Goal: Task Accomplishment & Management: Manage account settings

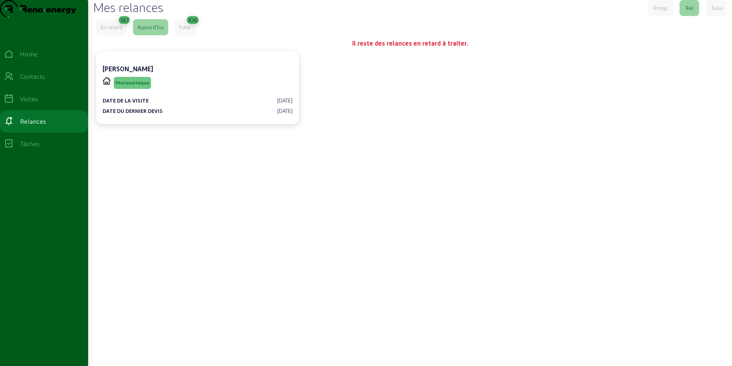
drag, startPoint x: 656, startPoint y: 15, endPoint x: 614, endPoint y: 3, distance: 43.5
click at [598, 15] on div "Mes relances Prosp. Rel. Suivi En retard 747 [DATE] Futur 106 Il reste des rela…" at bounding box center [410, 173] width 644 height 346
click at [14, 81] on icon at bounding box center [9, 77] width 10 height 10
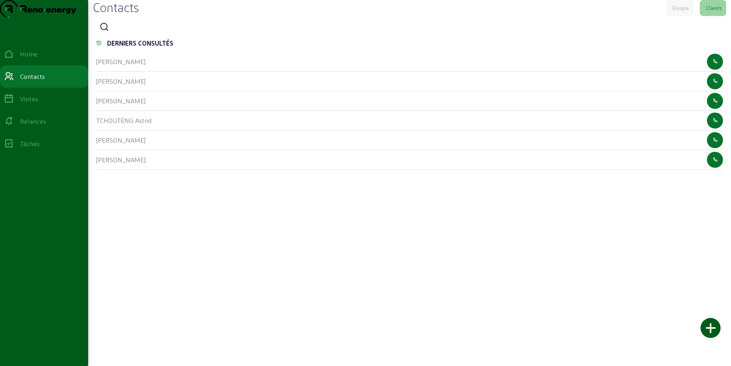
click at [108, 32] on icon at bounding box center [104, 27] width 10 height 10
click at [127, 32] on input at bounding box center [149, 28] width 72 height 10
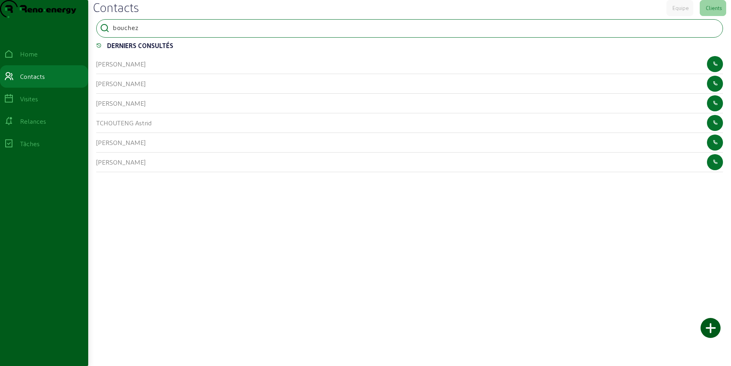
type input "bouchez"
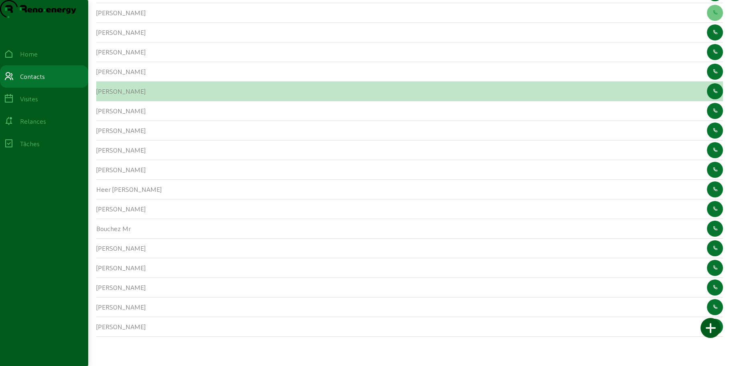
scroll to position [107, 0]
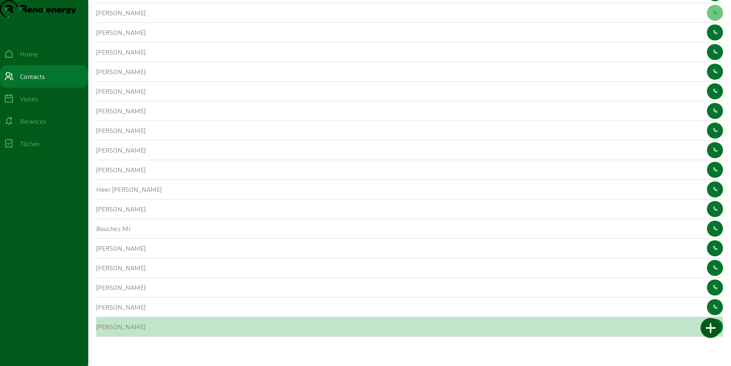
click at [106, 295] on cam-list-title "[PERSON_NAME]" at bounding box center [120, 327] width 49 height 8
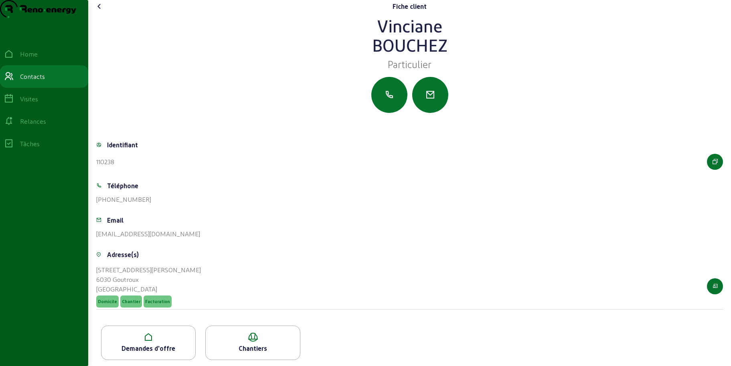
scroll to position [20, 0]
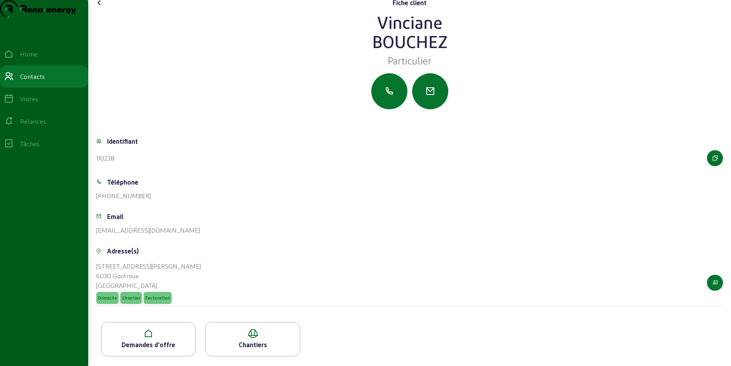
click at [156, 295] on icon at bounding box center [148, 334] width 94 height 10
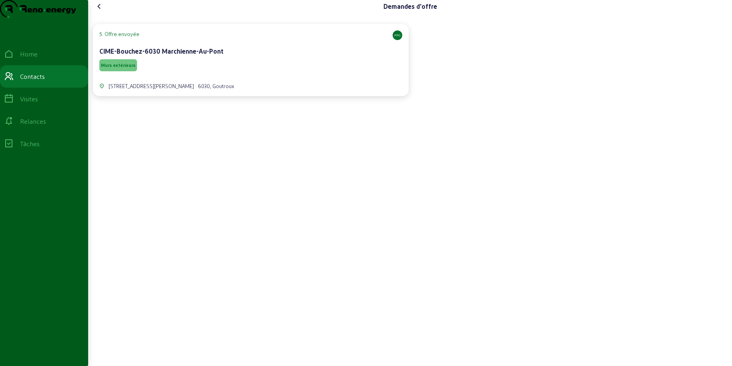
click at [228, 73] on div "Murs extérieurs" at bounding box center [250, 65] width 303 height 15
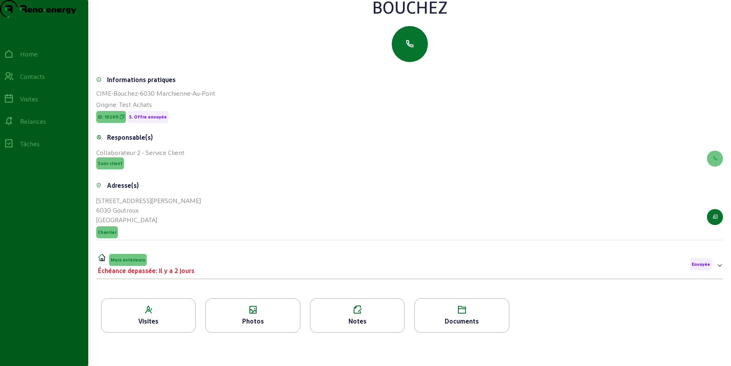
scroll to position [102, 0]
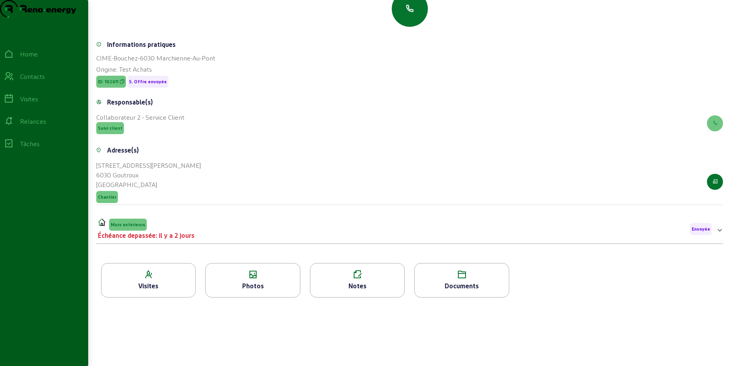
click at [237, 279] on icon at bounding box center [253, 275] width 94 height 10
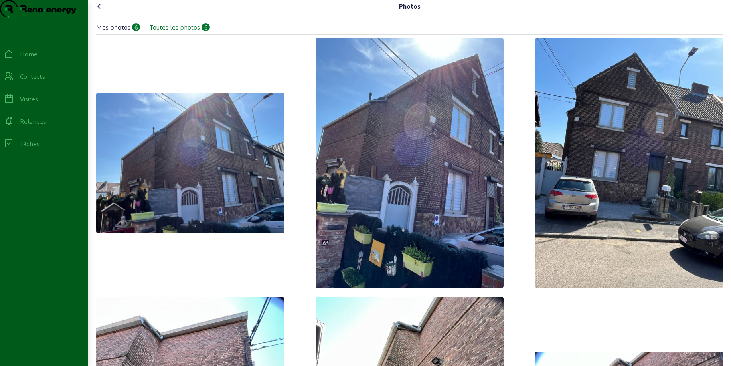
click at [102, 11] on icon at bounding box center [100, 7] width 10 height 10
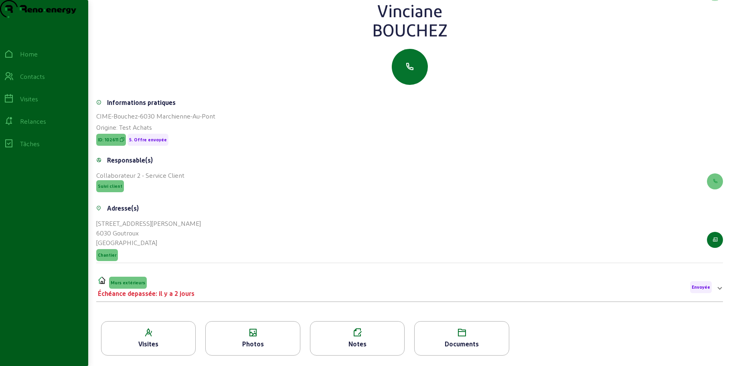
scroll to position [102, 0]
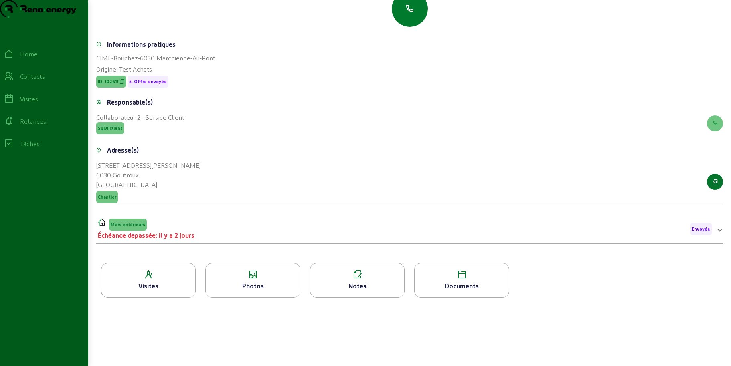
click at [410, 10] on icon "button" at bounding box center [410, 9] width 10 height 10
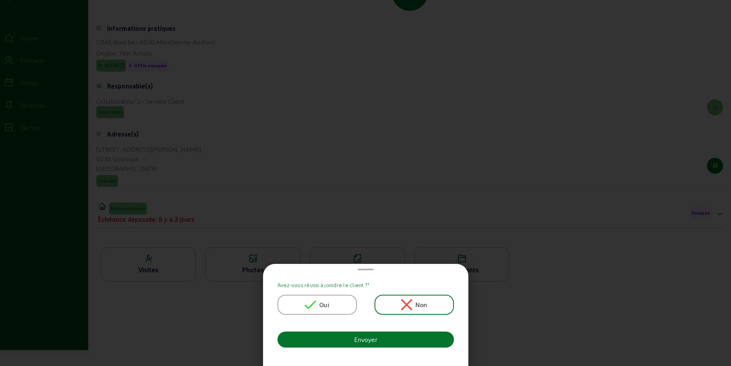
scroll to position [0, 0]
click at [311, 295] on icon at bounding box center [310, 304] width 11 height 11
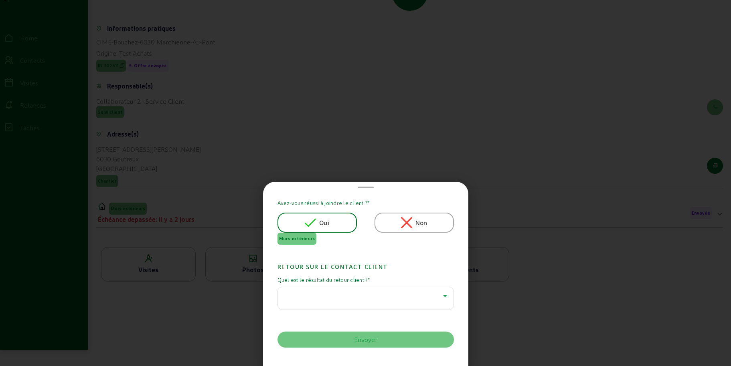
click at [316, 295] on div at bounding box center [363, 296] width 159 height 10
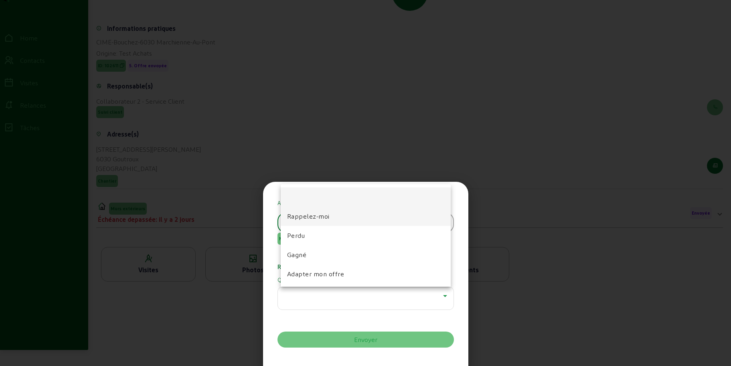
click at [299, 216] on span "Rappelez-moi" at bounding box center [308, 217] width 42 height 10
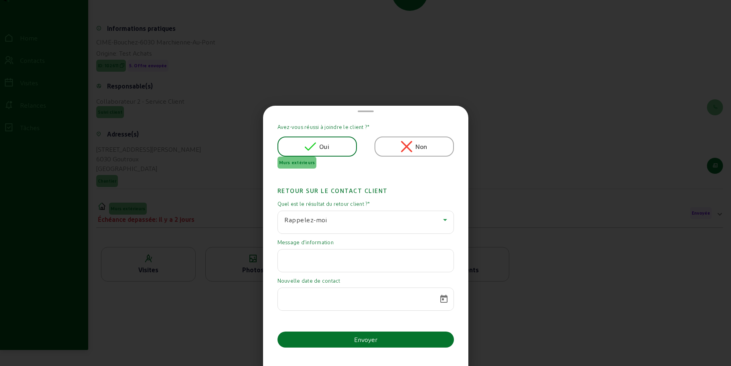
click at [312, 258] on input "text" at bounding box center [365, 259] width 163 height 10
paste input "Le budget est à ce jour bien trop élevé pour moi. Même si je fais une reprise d…"
type input "Le budget est à ce jour bien trop élevé pour moi. Même si je fais une reprise d…"
click at [441, 295] on span "Open calendar" at bounding box center [443, 299] width 19 height 19
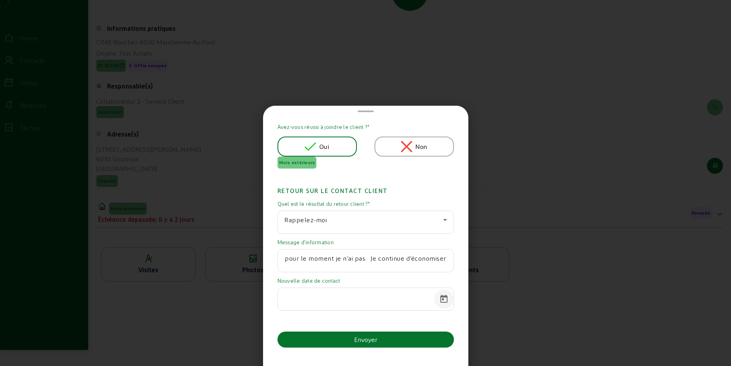
scroll to position [0, 0]
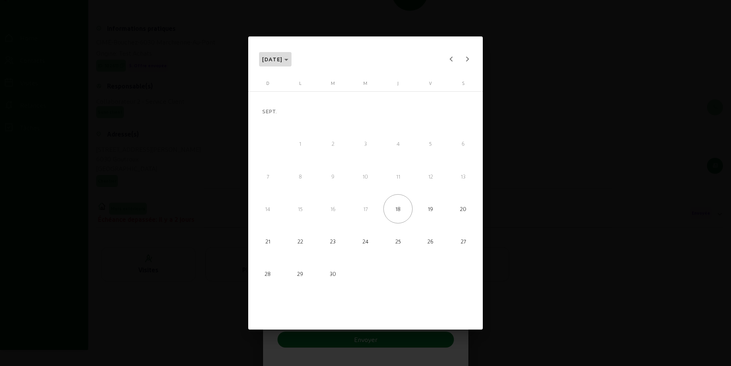
click at [292, 63] on span "Choose month and year" at bounding box center [275, 59] width 33 height 19
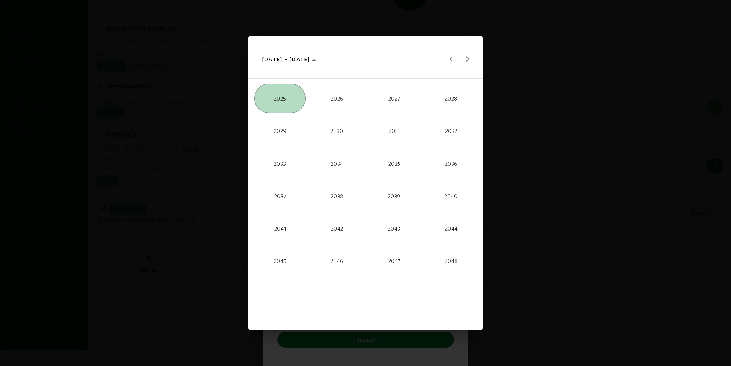
click at [329, 99] on span "2026" at bounding box center [336, 98] width 51 height 29
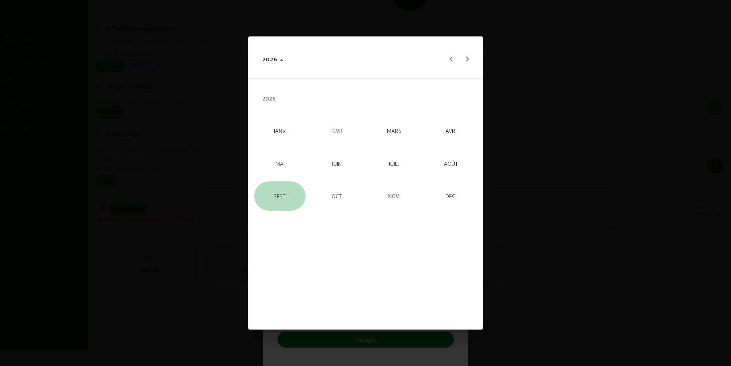
click at [285, 197] on span "SEPT." at bounding box center [279, 196] width 51 height 29
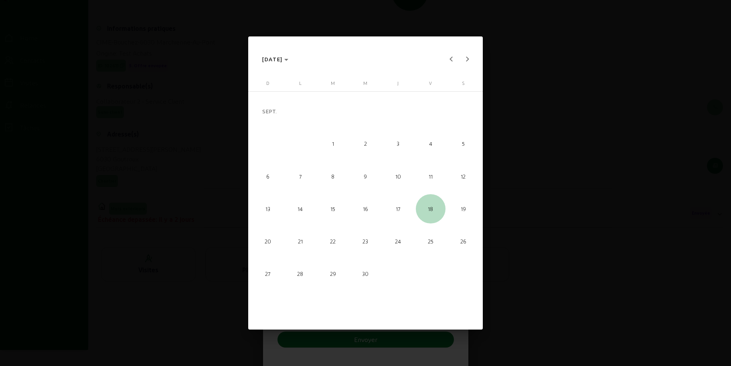
click at [433, 212] on span "18" at bounding box center [430, 208] width 29 height 29
type input "[DATE]"
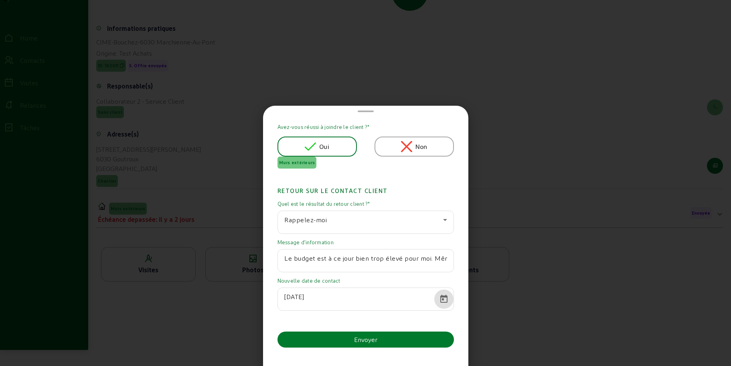
click at [392, 295] on button "Envoyer" at bounding box center [365, 340] width 176 height 16
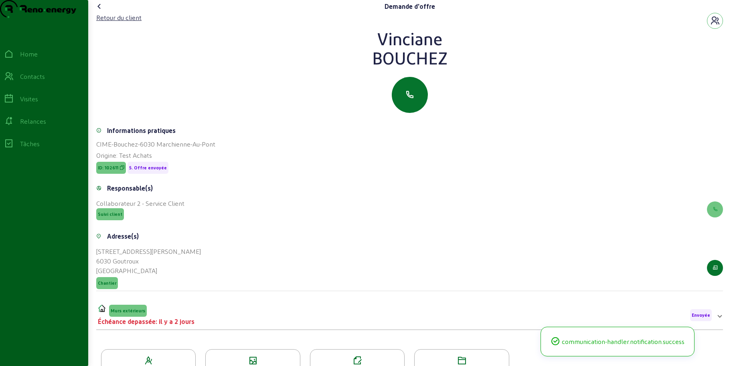
scroll to position [93, 0]
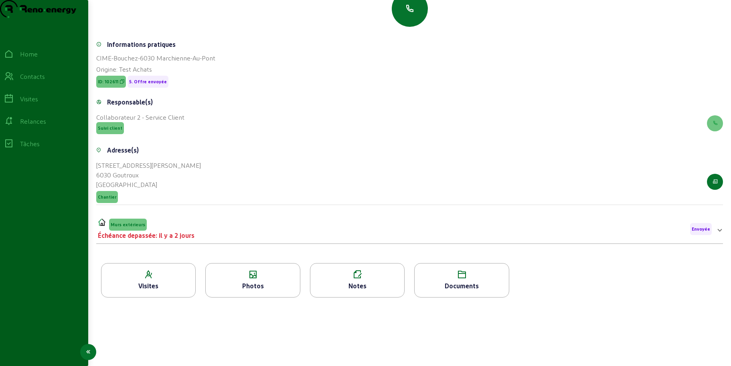
click at [13, 81] on icon at bounding box center [9, 77] width 10 height 10
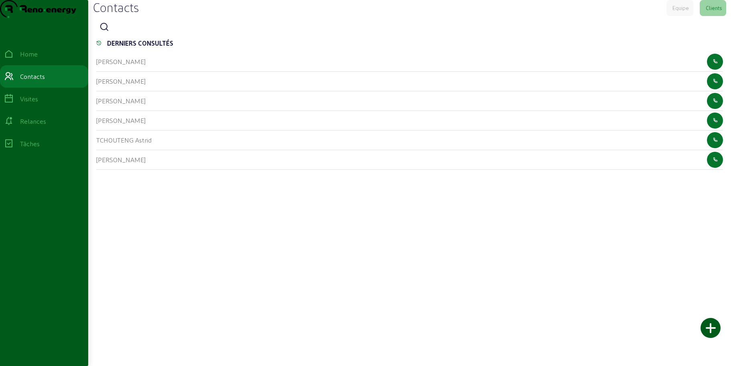
click at [109, 32] on icon at bounding box center [104, 27] width 10 height 10
click at [128, 32] on input at bounding box center [149, 28] width 72 height 10
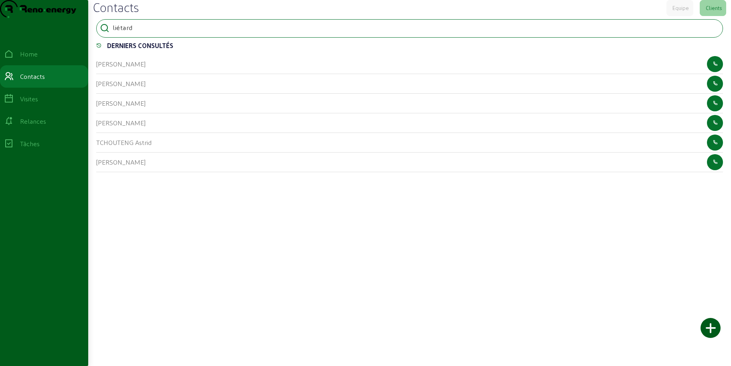
type input "liétard"
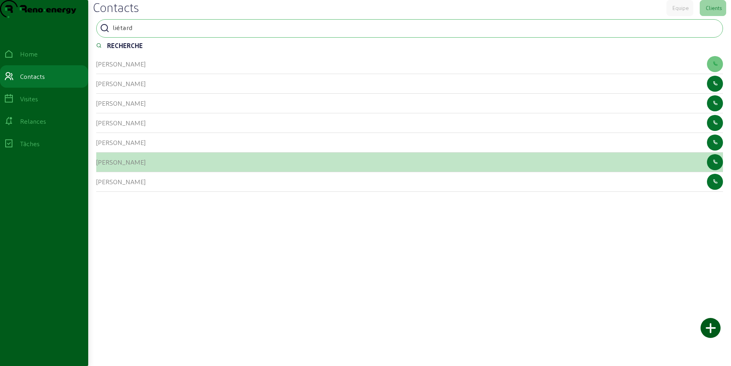
click at [101, 167] on div "[PERSON_NAME]" at bounding box center [120, 163] width 49 height 10
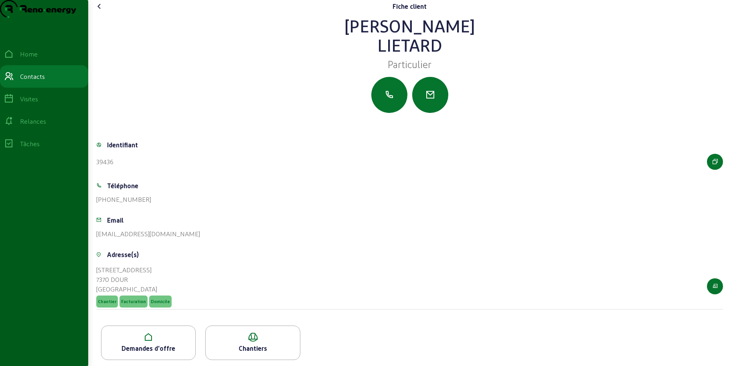
scroll to position [20, 0]
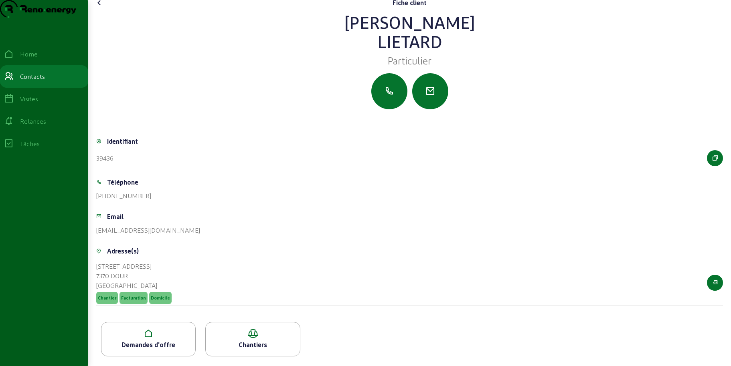
click at [144, 295] on div "Demandes d'offre" at bounding box center [148, 339] width 95 height 34
